Goal: Book appointment/travel/reservation

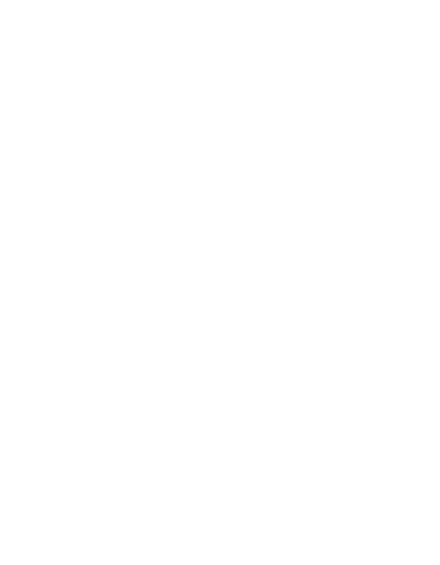
click at [51, 461] on img at bounding box center [220, 258] width 440 height 420
click at [61, 416] on div "Arrivo" at bounding box center [43, 412] width 37 height 9
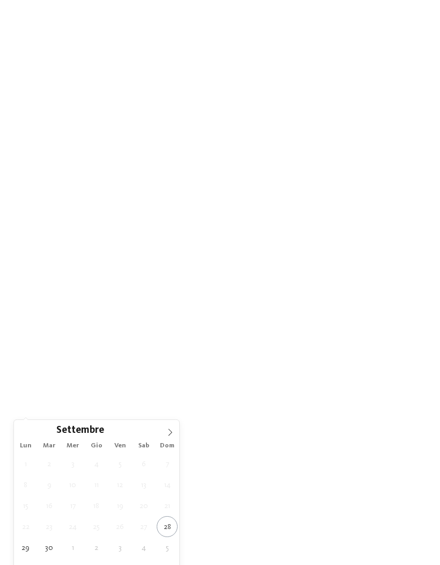
scroll to position [38, 0]
click at [170, 429] on icon at bounding box center [170, 432] width 8 height 8
click at [169, 432] on icon at bounding box center [170, 432] width 8 height 8
click at [170, 430] on icon at bounding box center [170, 432] width 8 height 8
type div "[DATE]"
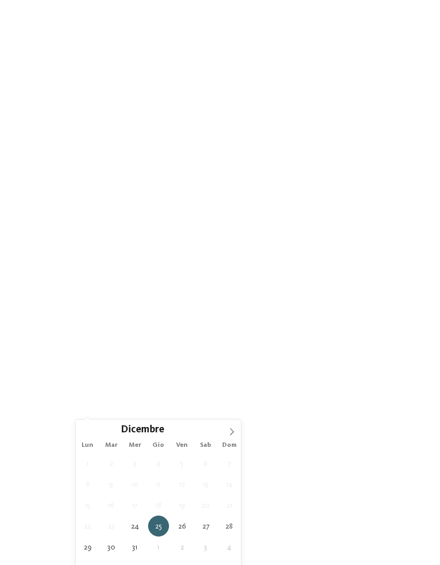
type div "[DATE]"
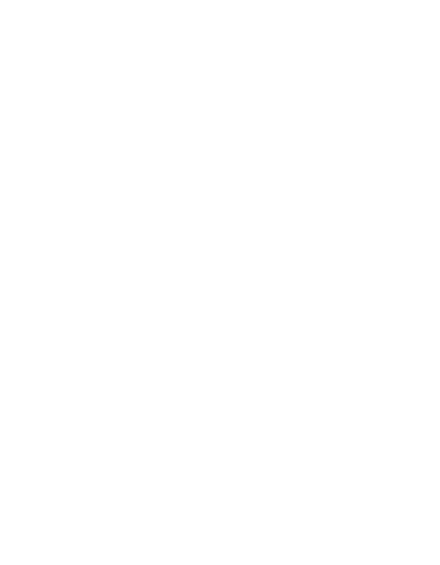
click at [182, 378] on span "Regione" at bounding box center [167, 375] width 32 height 8
click at [287, 224] on div at bounding box center [284, 229] width 11 height 11
click at [283, 267] on div at bounding box center [284, 272] width 11 height 11
click at [287, 310] on div at bounding box center [284, 315] width 11 height 11
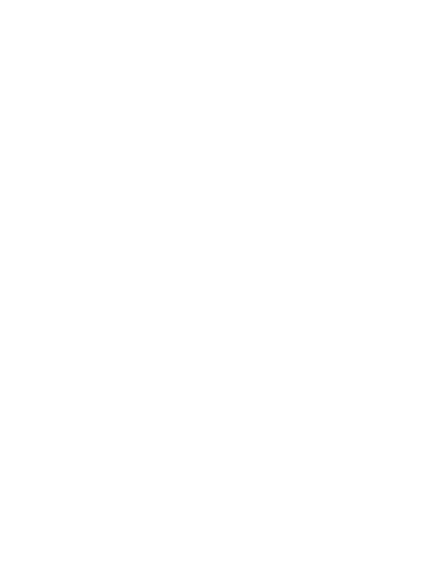
click at [272, 342] on div "accetta" at bounding box center [220, 352] width 140 height 21
